Goal: Task Accomplishment & Management: Complete application form

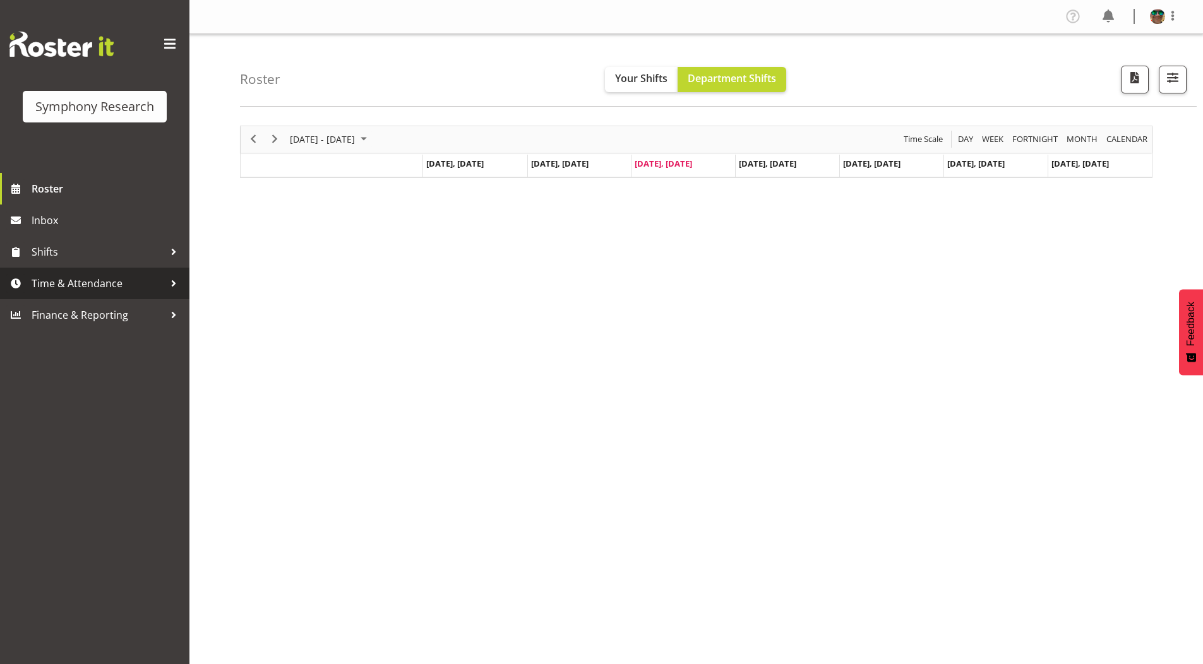
click at [65, 282] on span "Time & Attendance" at bounding box center [98, 283] width 133 height 19
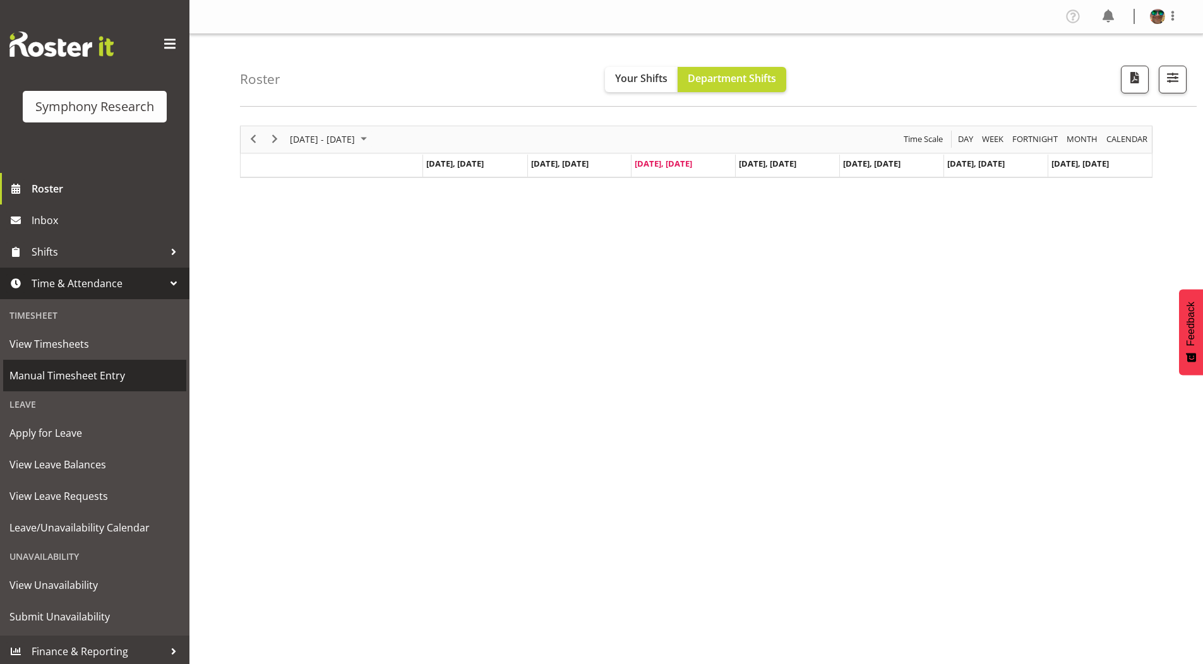
click at [59, 373] on span "Manual Timesheet Entry" at bounding box center [94, 375] width 171 height 19
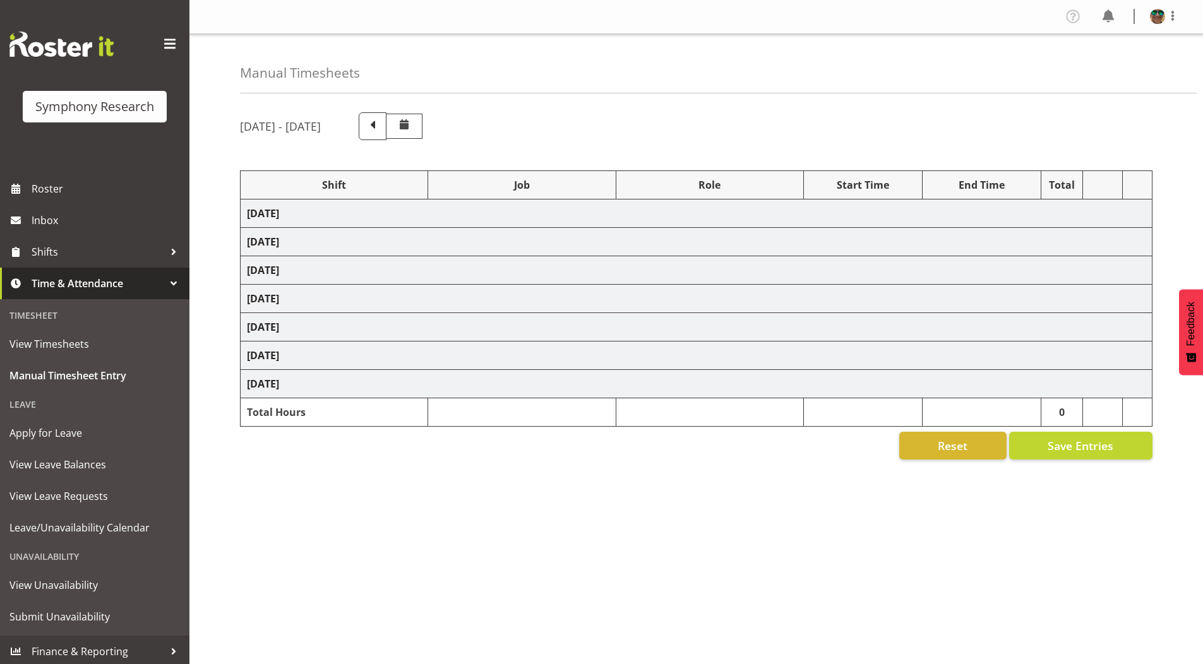
select select "2393"
select select "9426"
select select "2393"
select select "9636"
select select "2393"
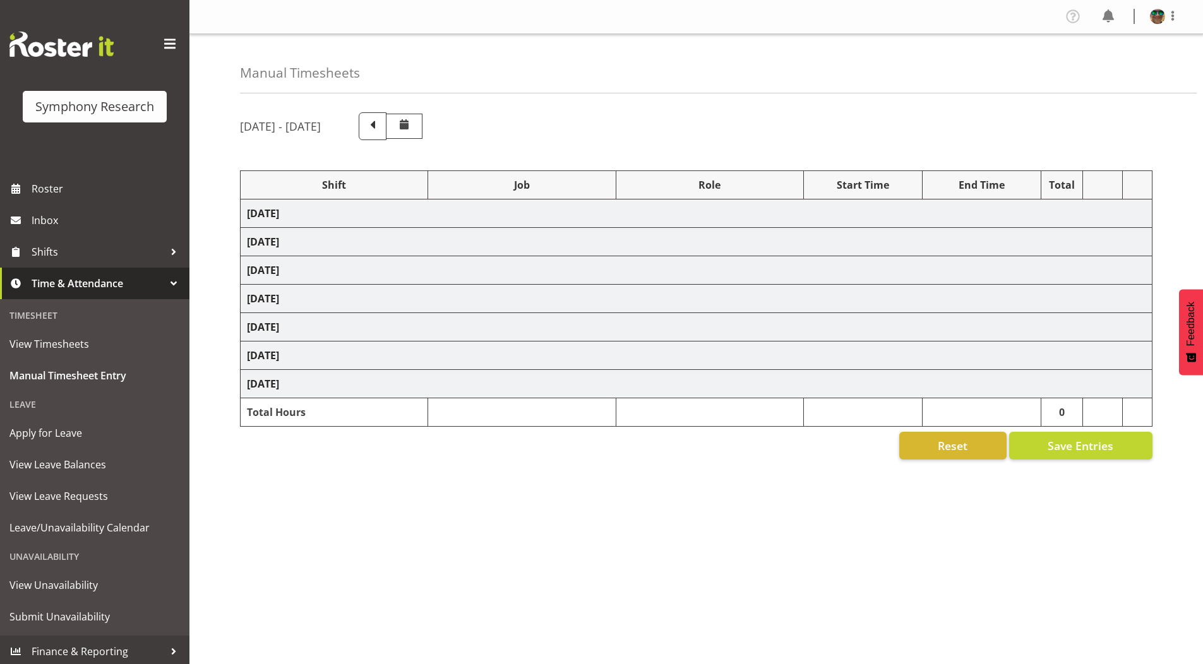
select select "10239"
select select "2393"
select select "10536"
select select "2393"
select select "9636"
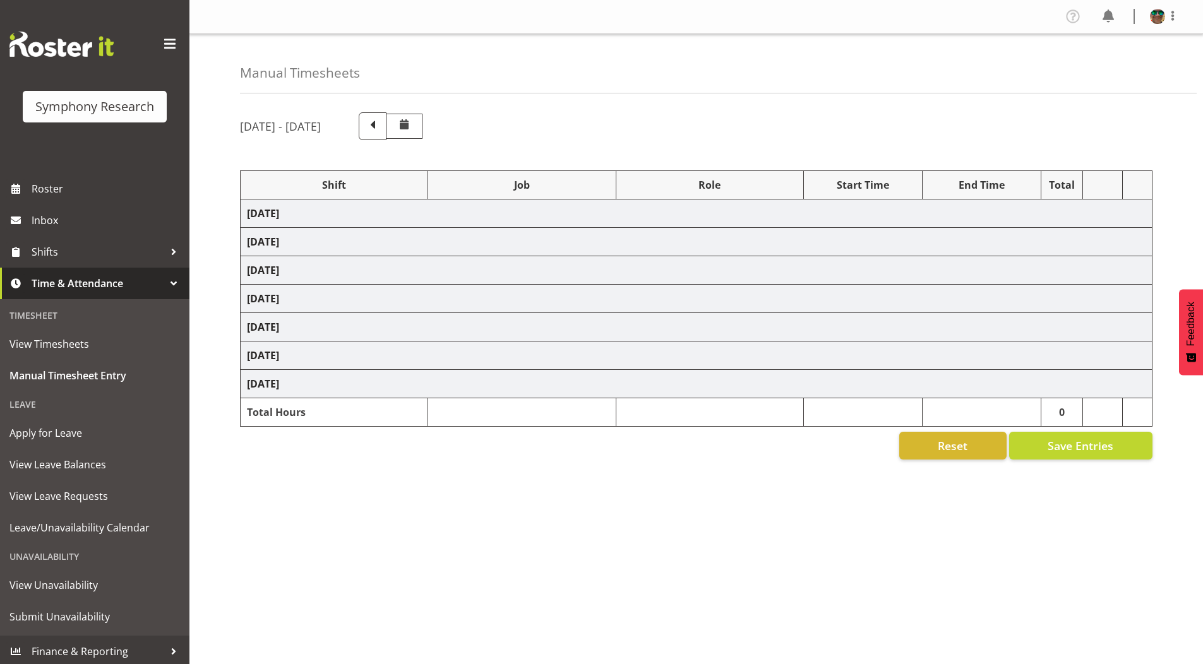
select select "2393"
select select "10242"
select select "2393"
select select "10242"
select select "2393"
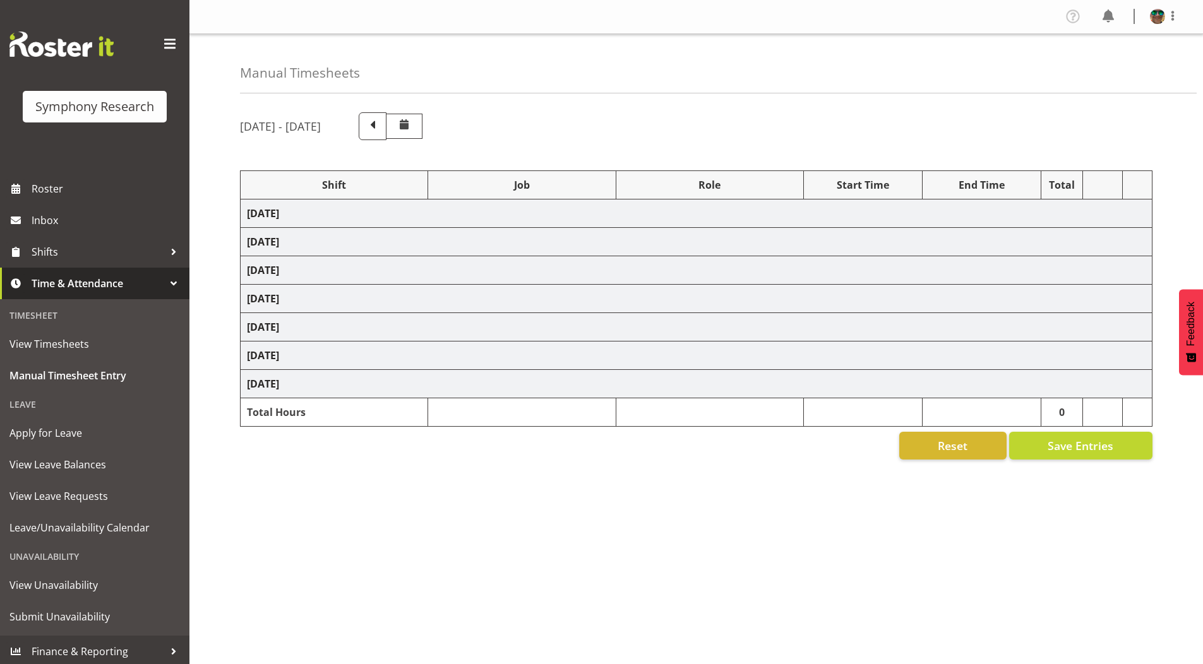
select select "10239"
select select "2393"
select select "10536"
select select "2393"
select select "9426"
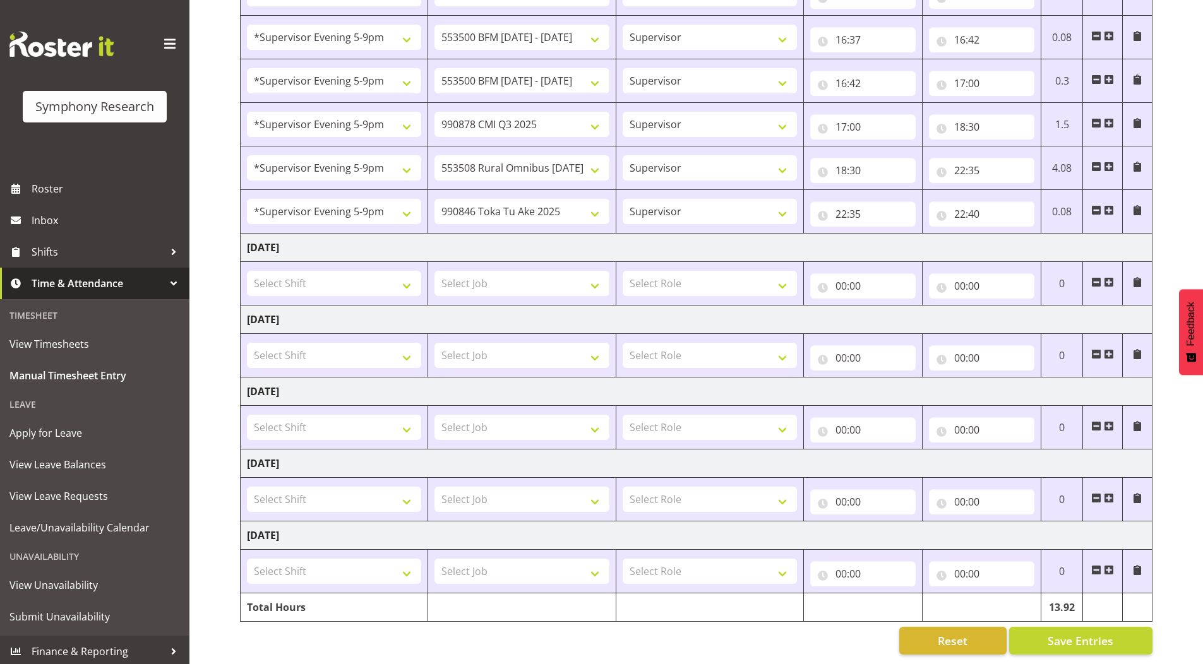
scroll to position [468, 0]
click at [1110, 277] on span at bounding box center [1109, 282] width 10 height 10
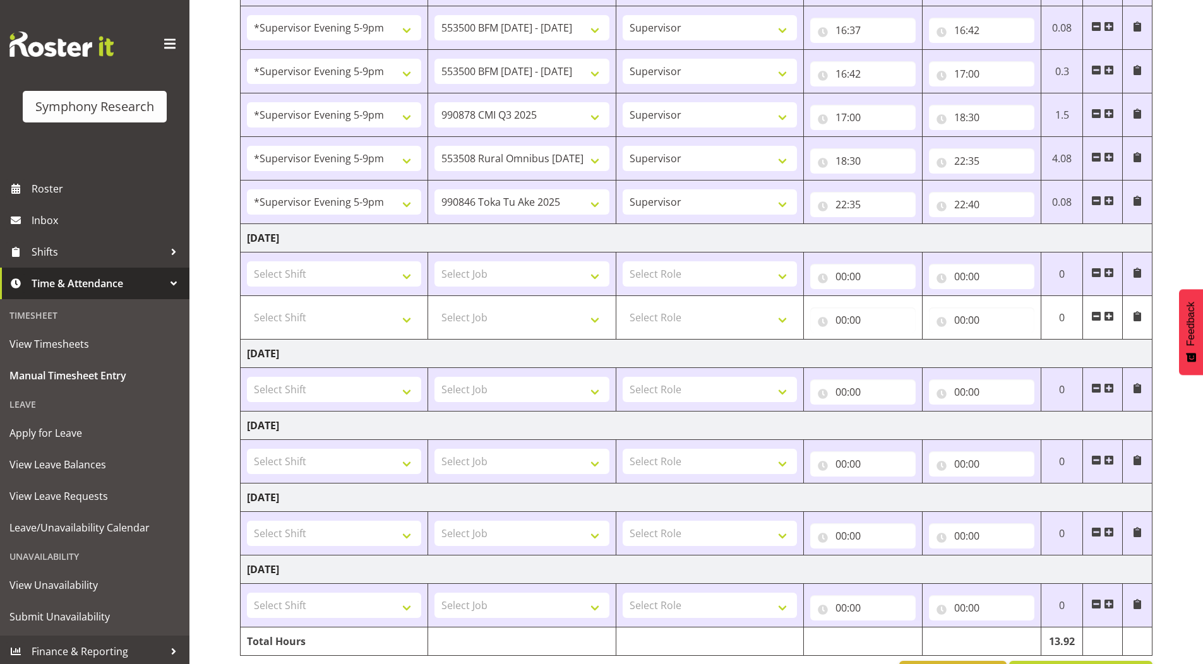
click at [1107, 318] on span at bounding box center [1109, 316] width 10 height 10
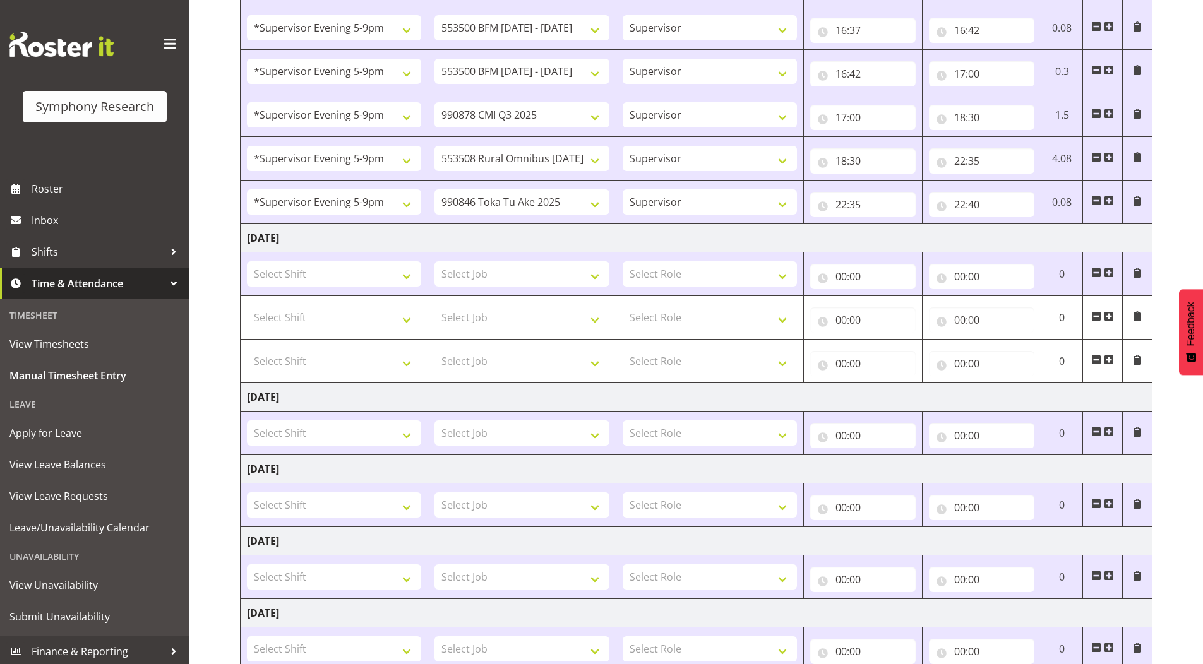
click at [1109, 366] on span at bounding box center [1109, 361] width 10 height 14
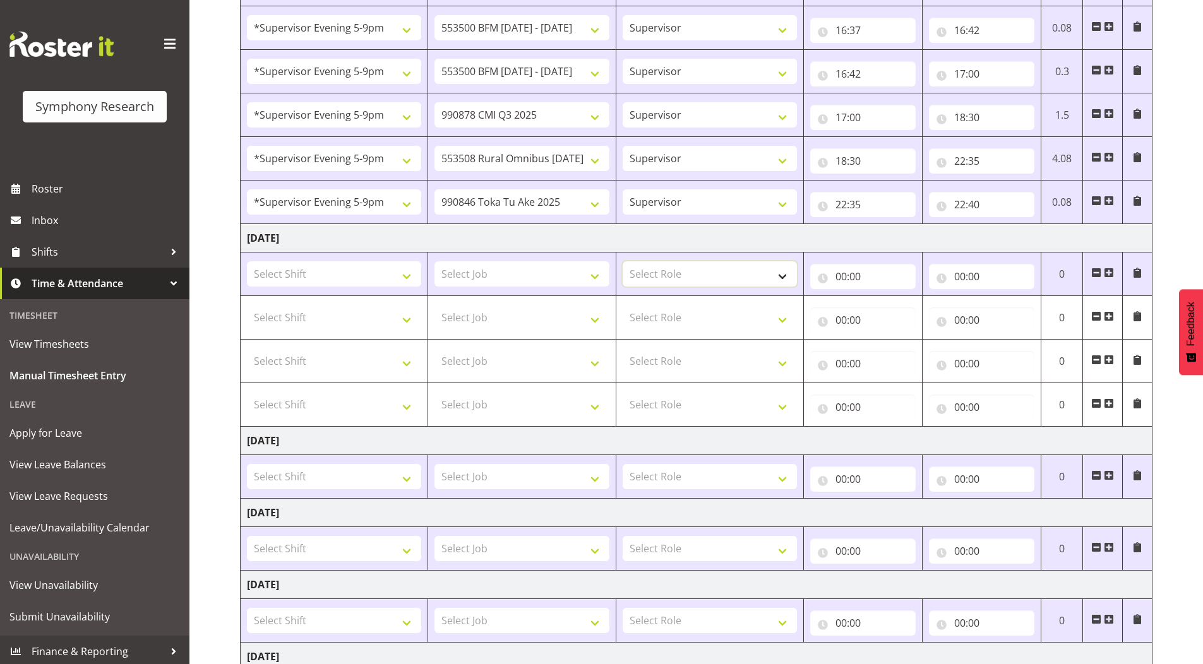
click at [645, 275] on select "Select Role Supervisor Briefing Interviewing" at bounding box center [710, 273] width 174 height 25
select select "45"
click at [623, 261] on select "Select Role Supervisor Briefing Interviewing" at bounding box center [710, 273] width 174 height 25
click at [669, 321] on select "Select Role Supervisor Briefing Interviewing" at bounding box center [710, 317] width 174 height 25
select select "45"
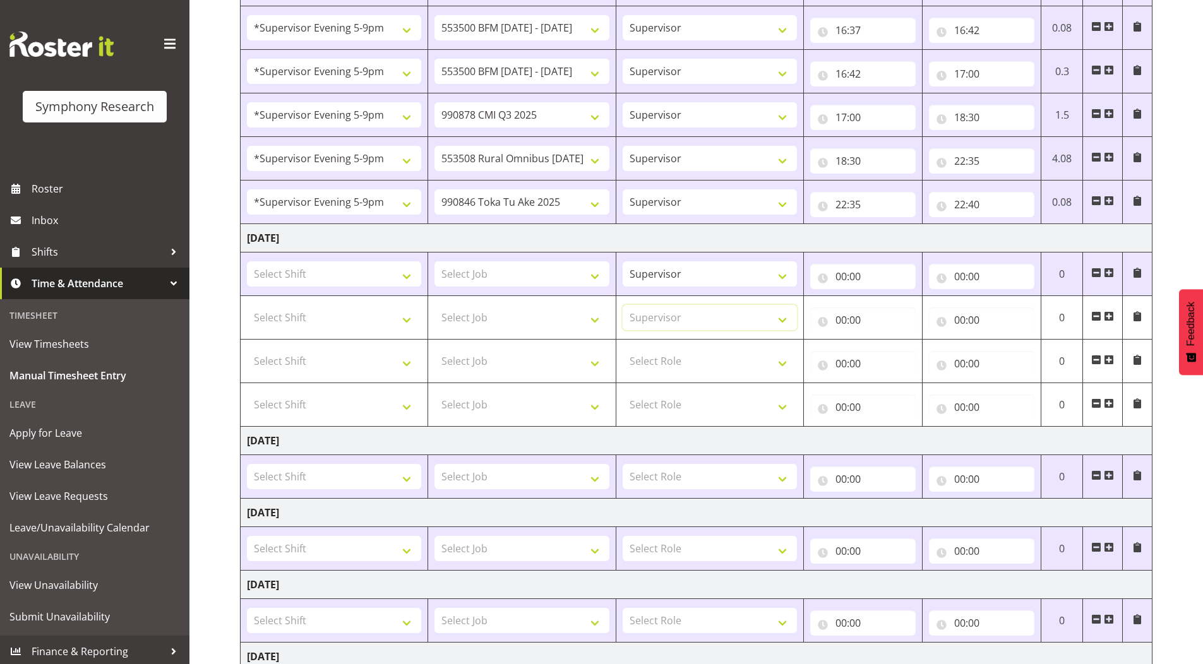
click at [623, 305] on select "Select Role Supervisor Briefing Interviewing" at bounding box center [710, 317] width 174 height 25
click at [658, 365] on select "Select Role Supervisor Briefing Interviewing" at bounding box center [710, 361] width 174 height 25
select select "45"
click at [623, 349] on select "Select Role Supervisor Briefing Interviewing" at bounding box center [710, 361] width 174 height 25
click at [653, 409] on select "Select Role Supervisor Briefing Interviewing" at bounding box center [710, 404] width 174 height 25
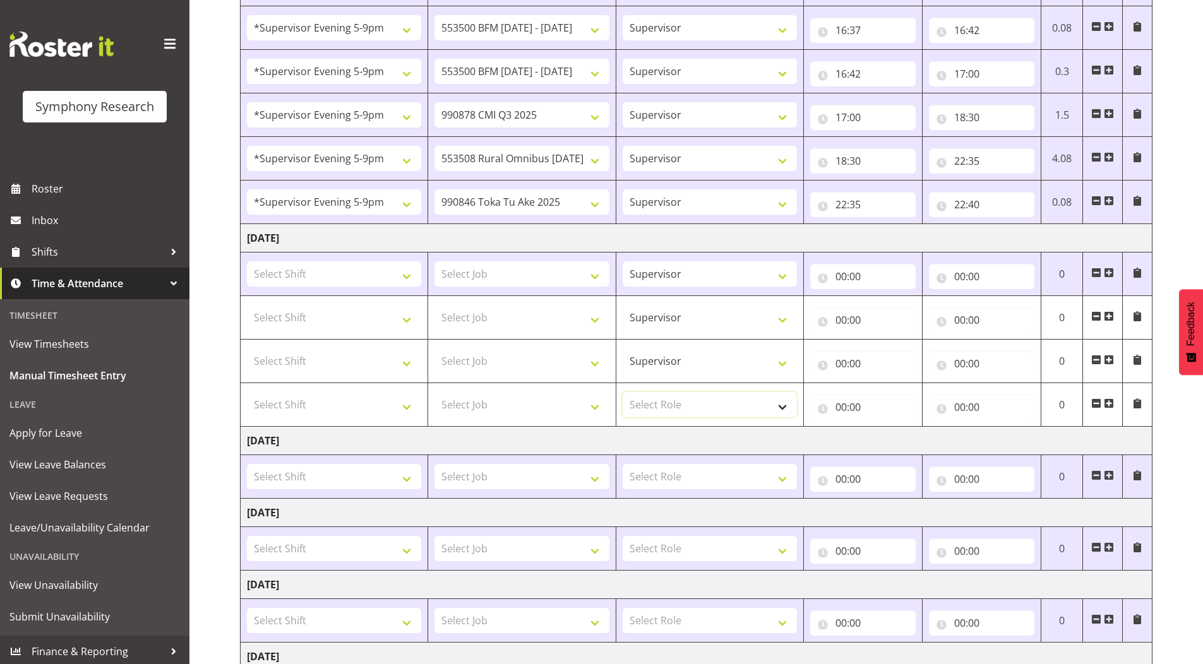
select select "45"
click at [623, 392] on select "Select Role Supervisor Briefing Interviewing" at bounding box center [710, 404] width 174 height 25
click at [323, 271] on select "Select Shift !!Project Briefing (Job to be assigned) !!Weekend Residential (Ros…" at bounding box center [334, 273] width 174 height 25
select select "2393"
click at [247, 261] on select "Select Shift !!Project Briefing (Job to be assigned) !!Weekend Residential (Ros…" at bounding box center [334, 273] width 174 height 25
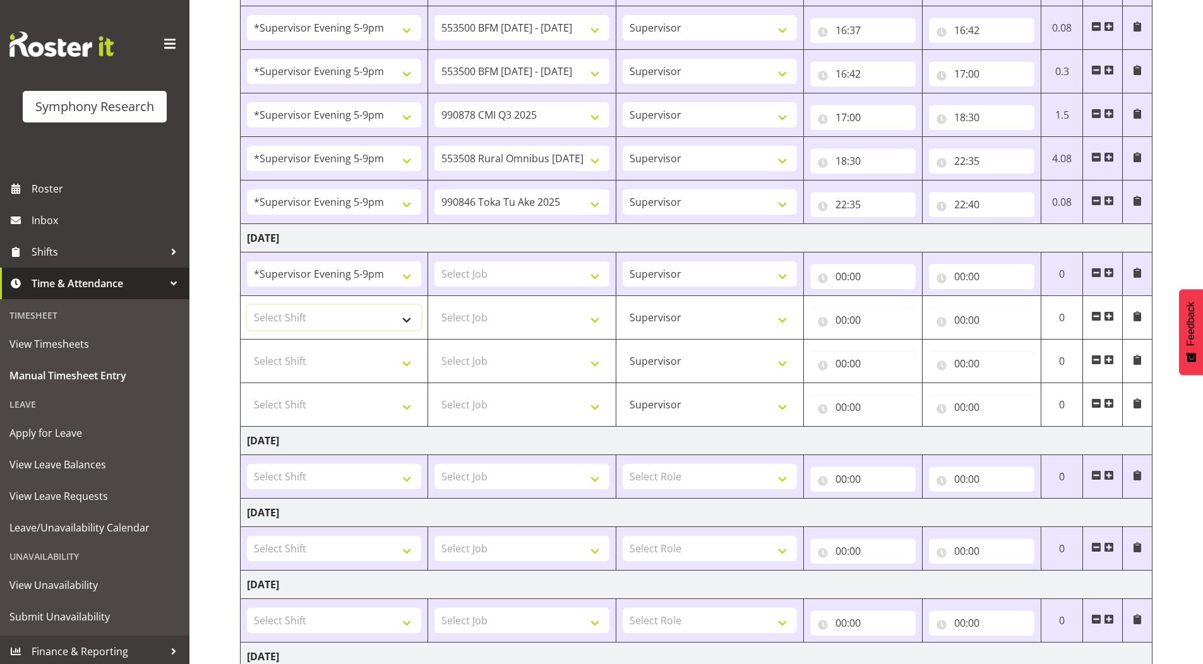
click at [298, 317] on select "Select Shift !!Project Briefing (Job to be assigned) !!Weekend Residential (Ros…" at bounding box center [334, 317] width 174 height 25
select select "2393"
click at [247, 305] on select "Select Shift !!Project Briefing (Job to be assigned) !!Weekend Residential (Ros…" at bounding box center [334, 317] width 174 height 25
click at [304, 356] on select "Select Shift !!Project Briefing (Job to be assigned) !!Weekend Residential (Ros…" at bounding box center [334, 361] width 174 height 25
select select "2393"
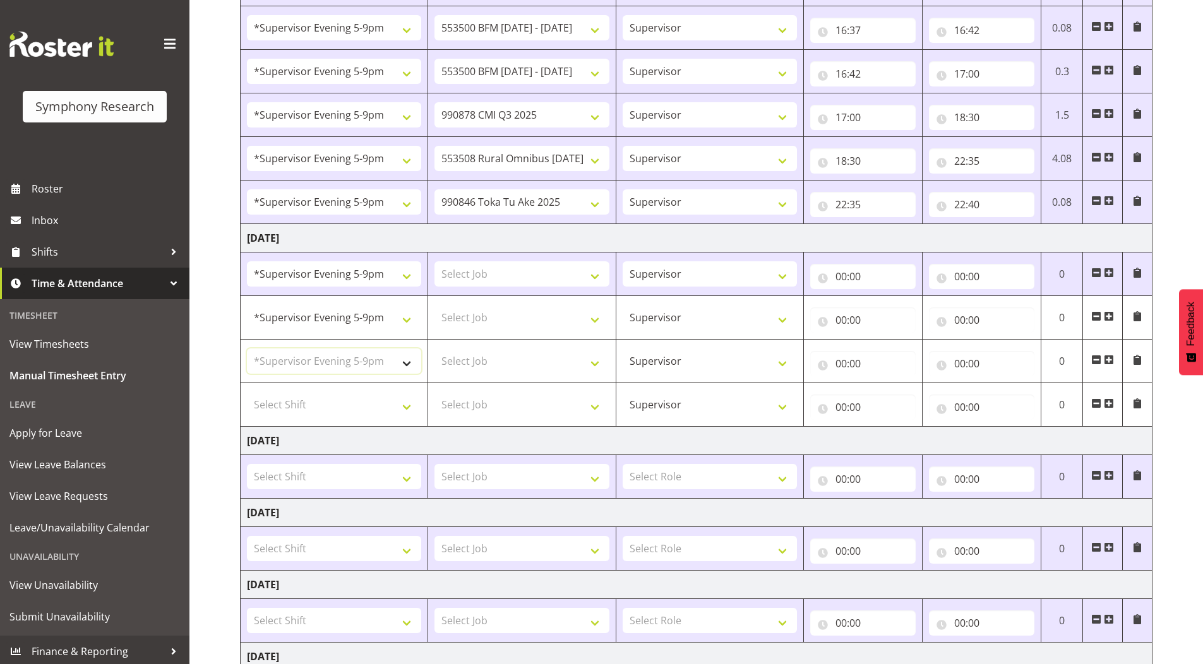
click at [247, 349] on select "Select Shift !!Project Briefing (Job to be assigned) !!Weekend Residential (Ros…" at bounding box center [334, 361] width 174 height 25
click at [308, 409] on select "Select Shift !!Project Briefing (Job to be assigned) !!Weekend Residential (Ros…" at bounding box center [334, 404] width 174 height 25
select select "2393"
click at [247, 392] on select "Select Shift !!Project Briefing (Job to be assigned) !!Weekend Residential (Ros…" at bounding box center [334, 404] width 174 height 25
click at [845, 280] on input "00:00" at bounding box center [862, 276] width 105 height 25
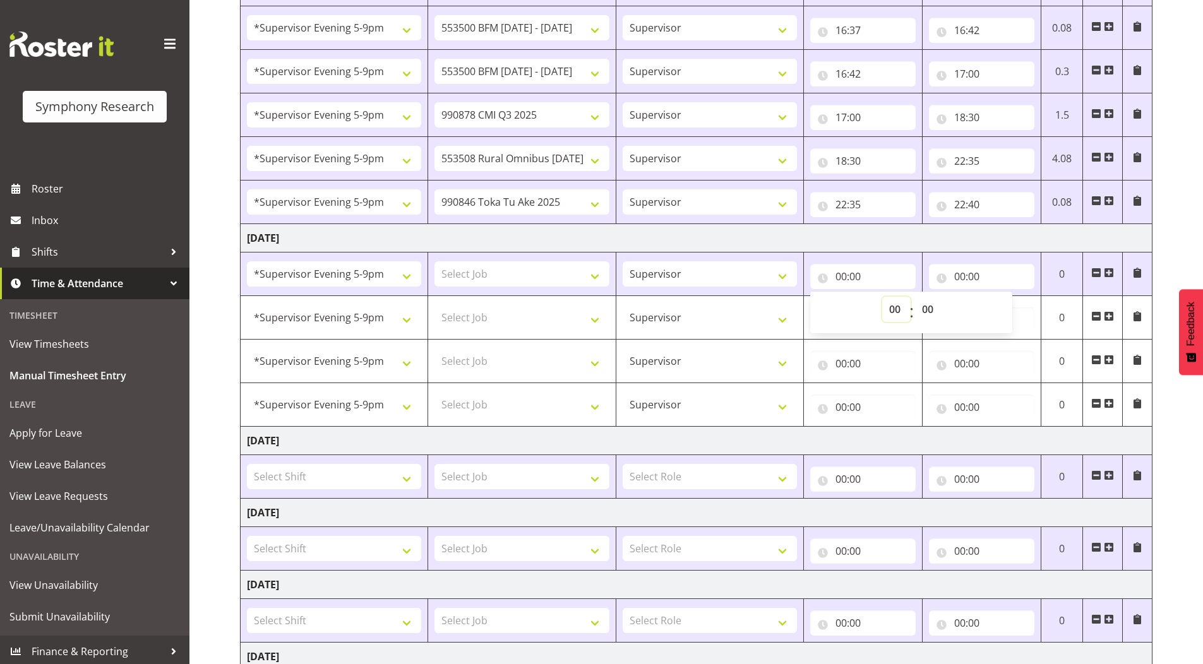
click at [898, 310] on select "00 01 02 03 04 05 06 07 08 09 10 11 12 13 14 15 16 17 18 19 20 21 22 23" at bounding box center [896, 309] width 28 height 25
select select "15"
click at [882, 297] on select "00 01 02 03 04 05 06 07 08 09 10 11 12 13 14 15 16 17 18 19 20 21 22 23" at bounding box center [896, 309] width 28 height 25
type input "15:00"
click at [934, 307] on select "00 01 02 03 04 05 06 07 08 09 10 11 12 13 14 15 16 17 18 19 20 21 22 23 24 25 2…" at bounding box center [929, 309] width 28 height 25
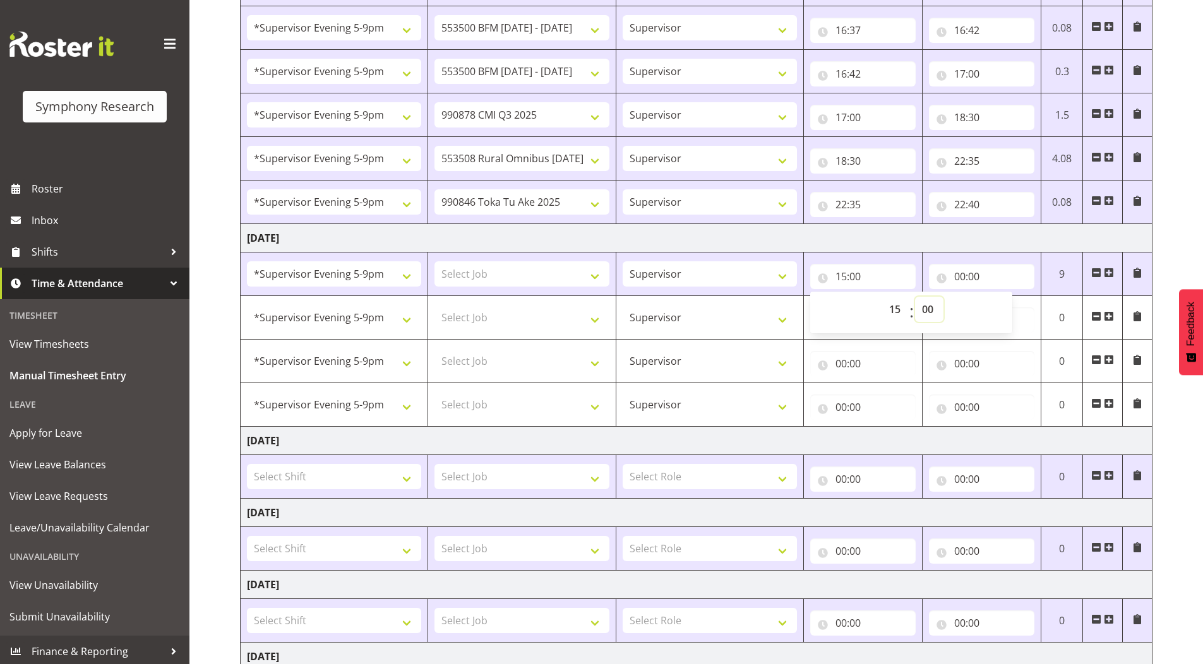
select select "30"
click at [915, 297] on select "00 01 02 03 04 05 06 07 08 09 10 11 12 13 14 15 16 17 18 19 20 21 22 23 24 25 2…" at bounding box center [929, 309] width 28 height 25
type input "15:30"
